Goal: Find specific page/section: Find specific page/section

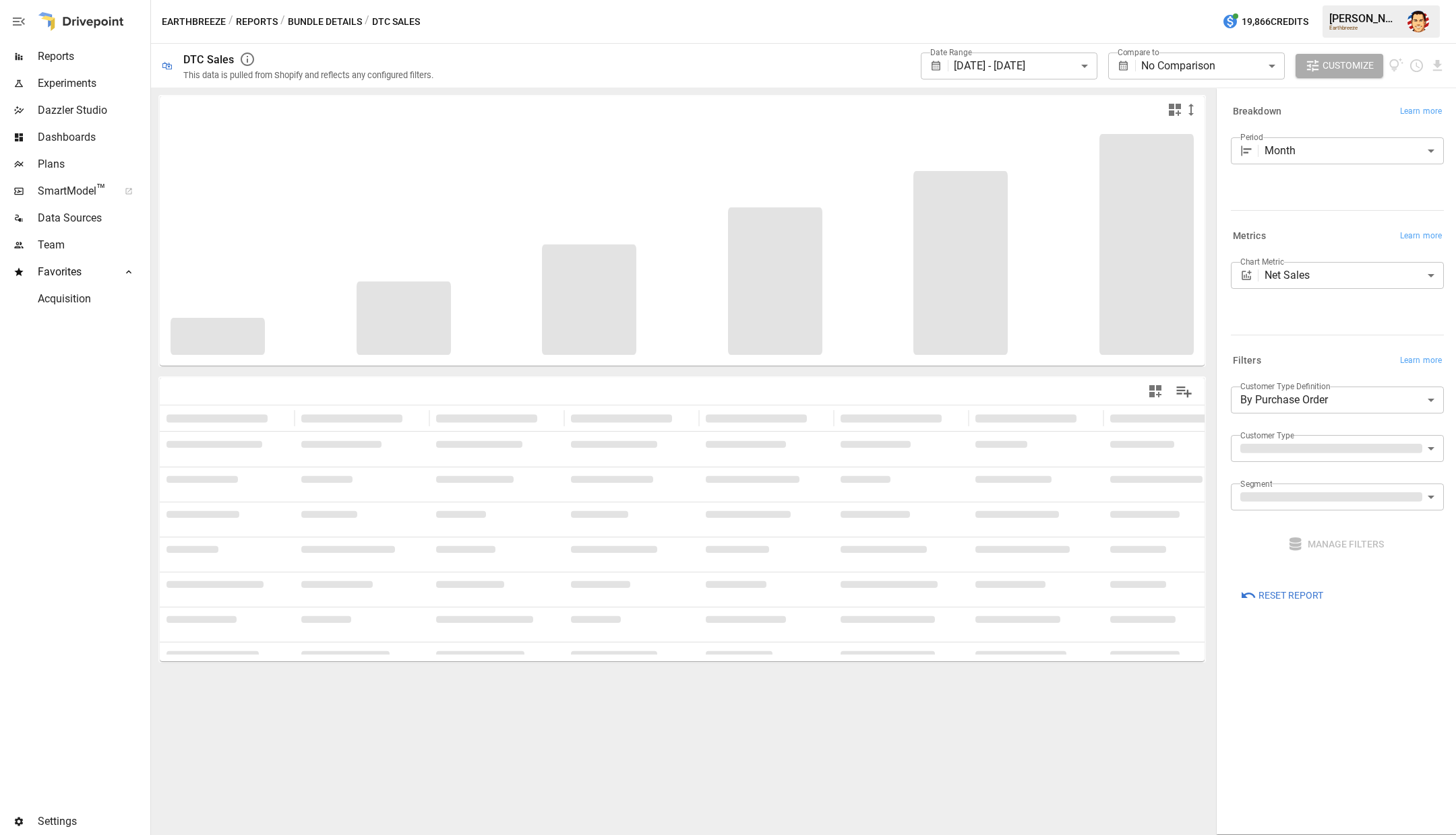
click at [81, 194] on span "SmartModel ™" at bounding box center [73, 191] width 72 height 16
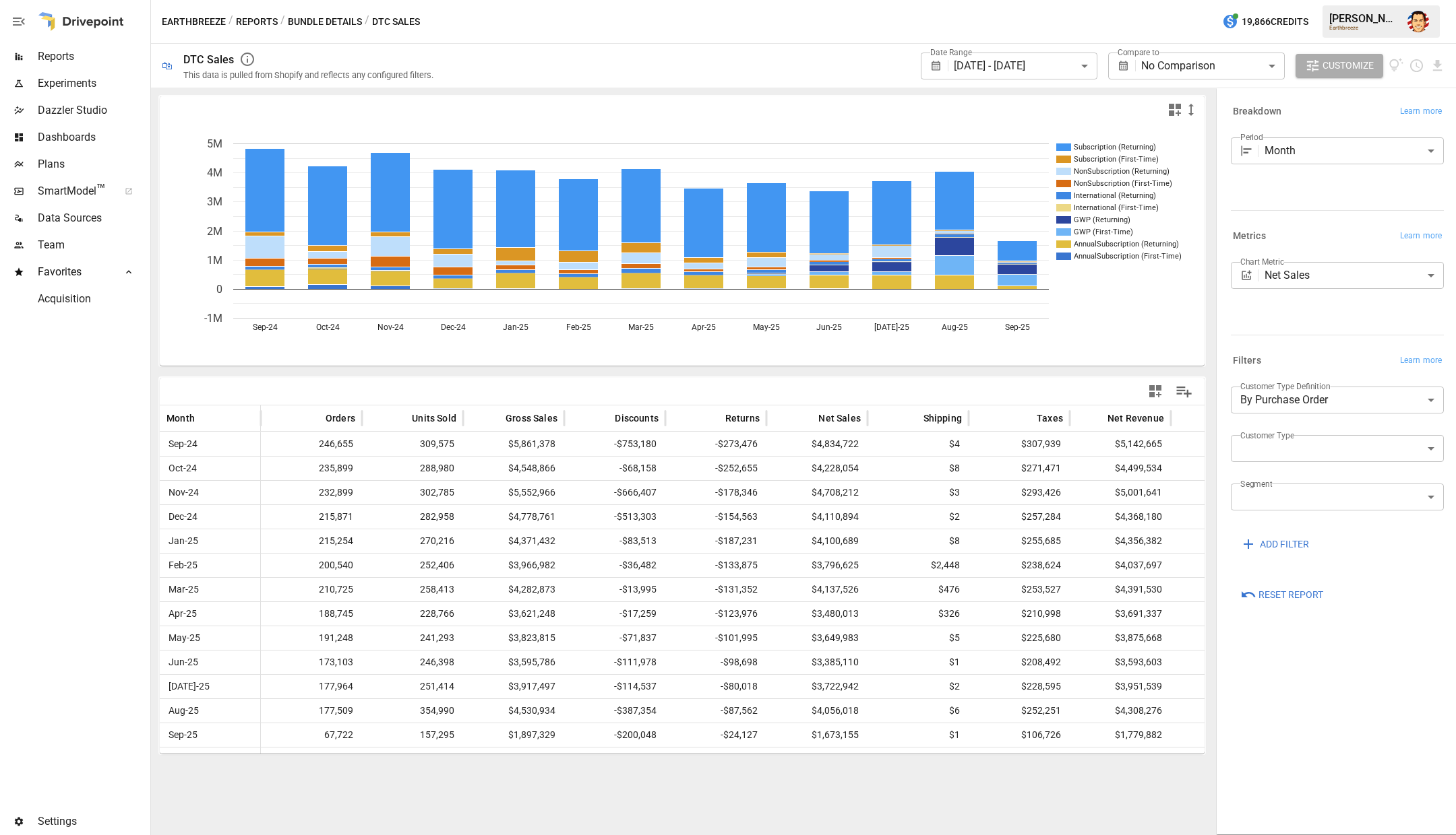
click at [447, 30] on div "Earthbreeze / Reports / Bundle Details / DTC Sales 19,866 Credits [PERSON_NAME]…" at bounding box center [804, 21] width 1305 height 43
click at [524, 68] on div "**********" at bounding box center [947, 66] width 995 height 44
click at [515, 44] on div "**********" at bounding box center [947, 66] width 995 height 44
click at [524, 26] on div "Earthbreeze / Reports / Bundle Details / DTC Sales 19,866 Credits [PERSON_NAME]…" at bounding box center [804, 21] width 1305 height 43
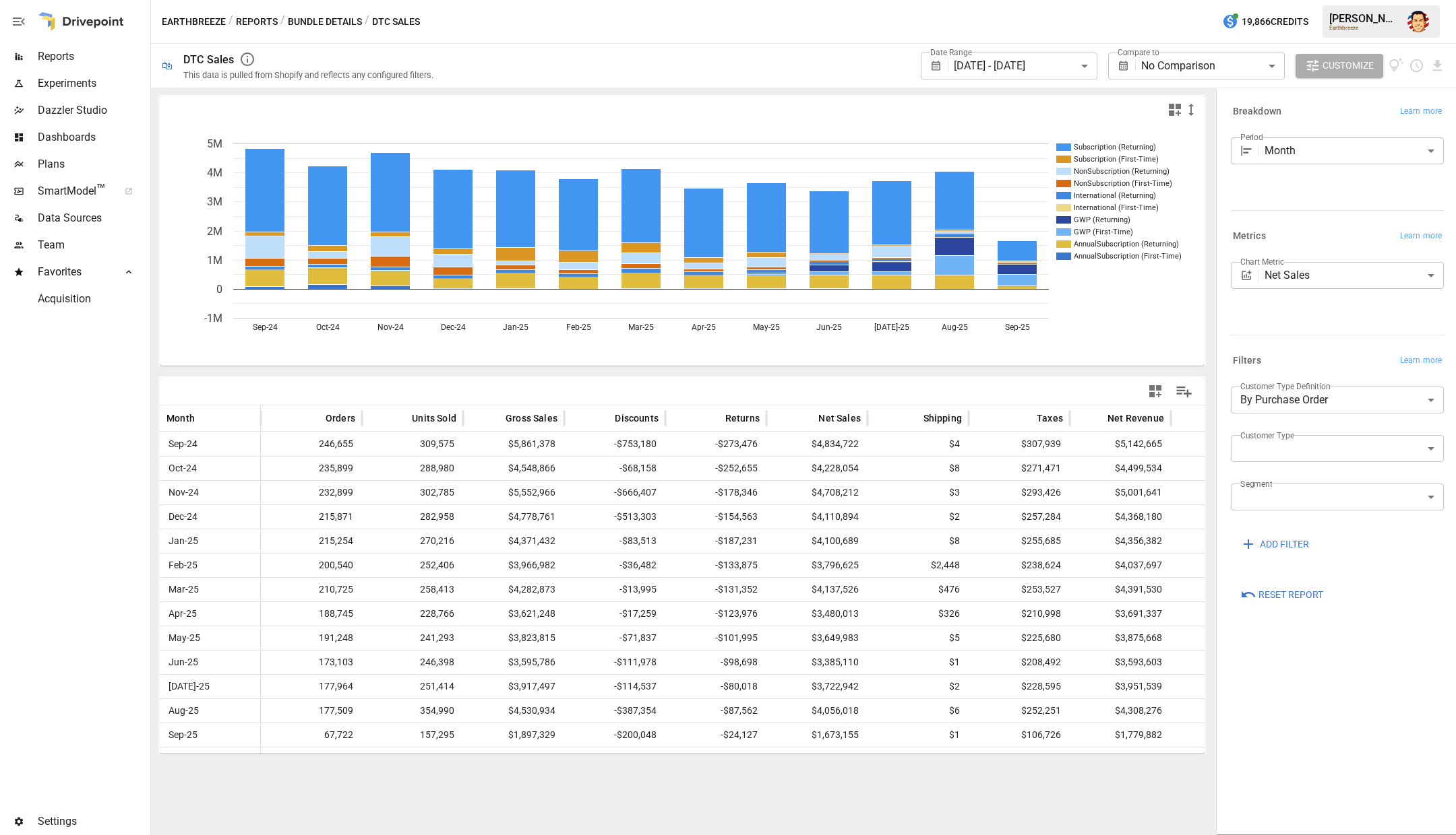
click at [524, 25] on div "Earthbreeze / Reports / Bundle Details / DTC Sales 19,866 Credits [PERSON_NAME]…" at bounding box center [804, 21] width 1305 height 43
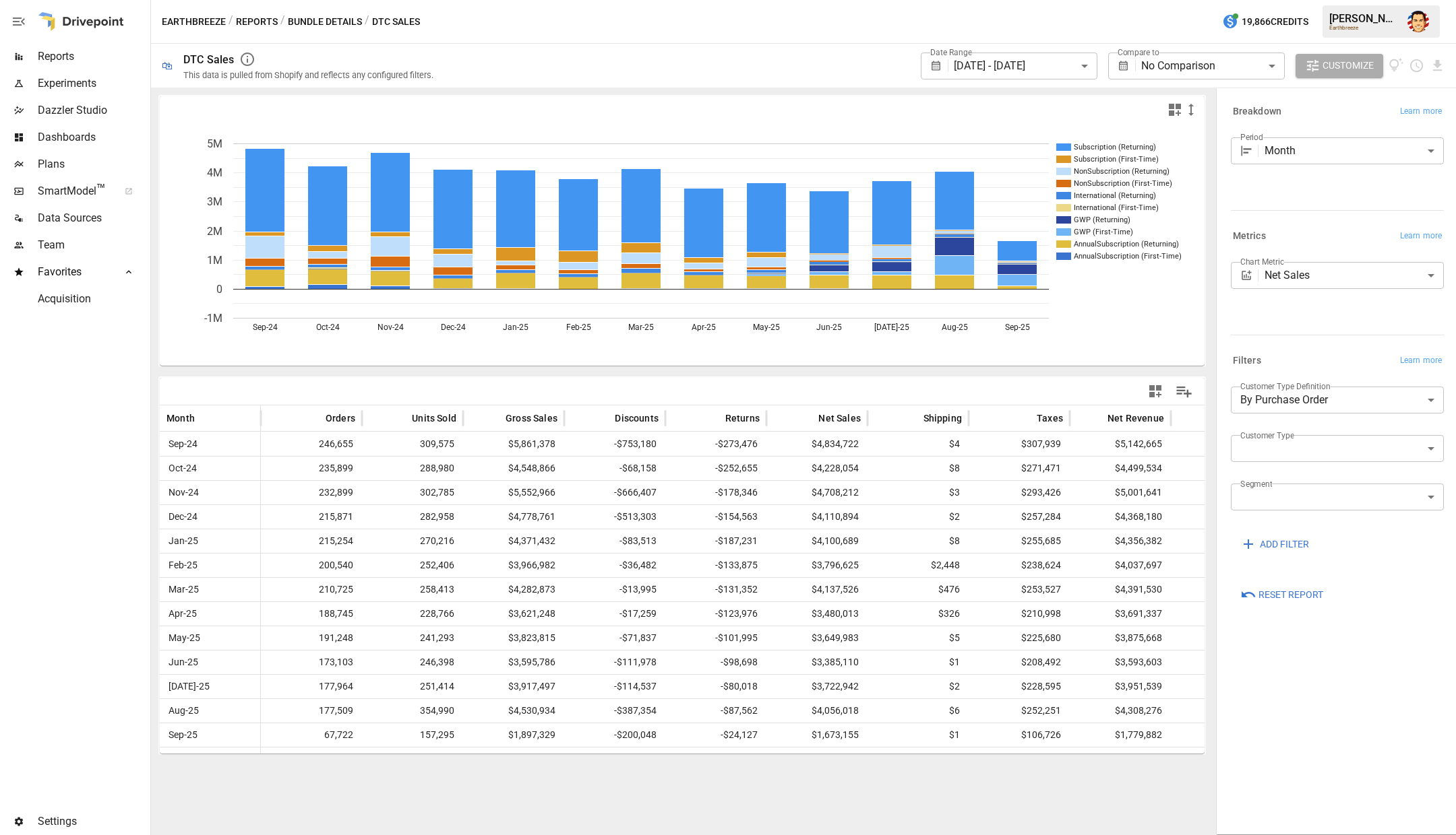
click at [524, 25] on div "Earthbreeze / Reports / Bundle Details / DTC Sales 19,866 Credits [PERSON_NAME]…" at bounding box center [804, 21] width 1305 height 43
click at [509, 26] on div "Earthbreeze / Reports / Bundle Details / DTC Sales 19,866 Credits [PERSON_NAME]…" at bounding box center [804, 21] width 1305 height 43
click at [1418, 22] on img "Austin Gardner-Smith" at bounding box center [1418, 21] width 22 height 22
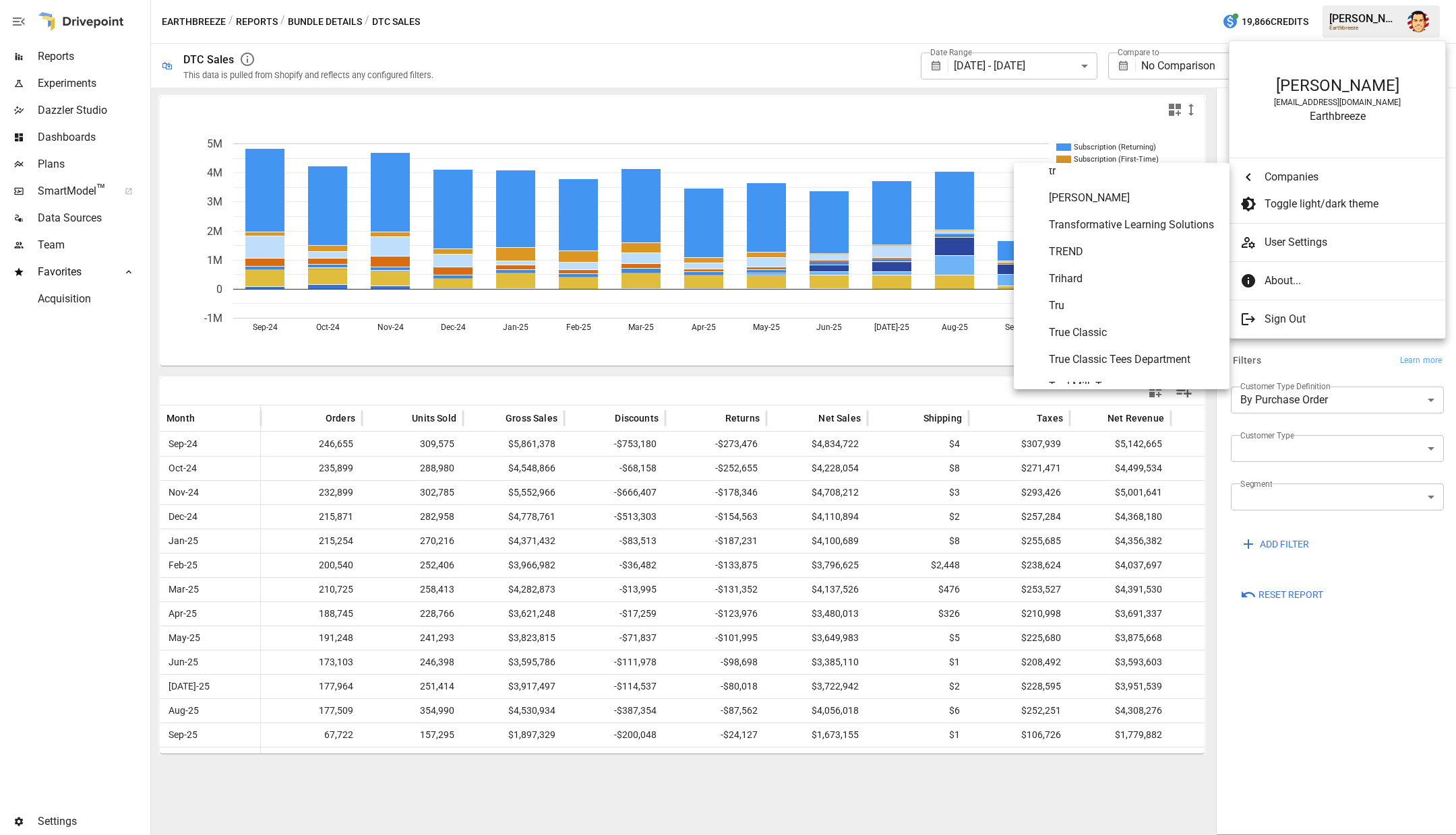
scroll to position [7316, 0]
click at [1090, 324] on span "True Classic" at bounding box center [1134, 329] width 170 height 16
